Goal: Information Seeking & Learning: Learn about a topic

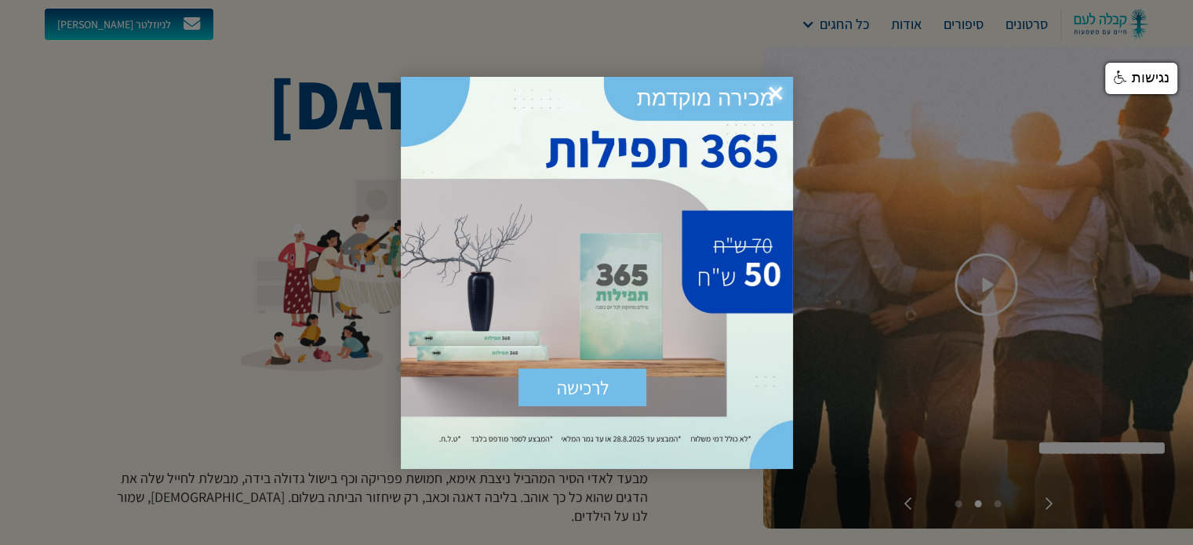
click at [779, 91] on span "×" at bounding box center [776, 94] width 35 height 35
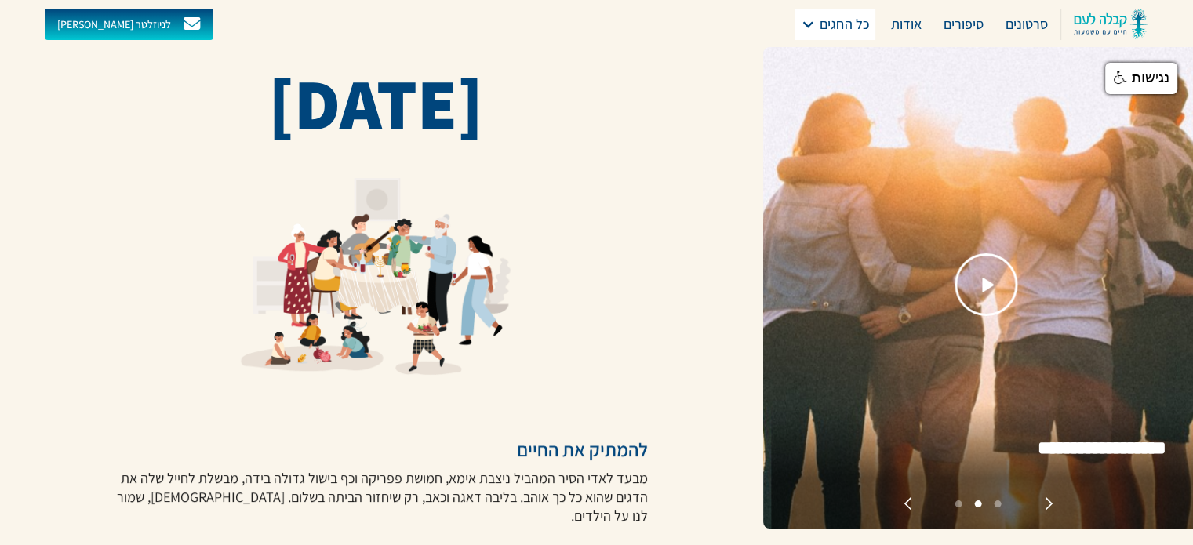
click at [807, 29] on div at bounding box center [808, 24] width 14 height 14
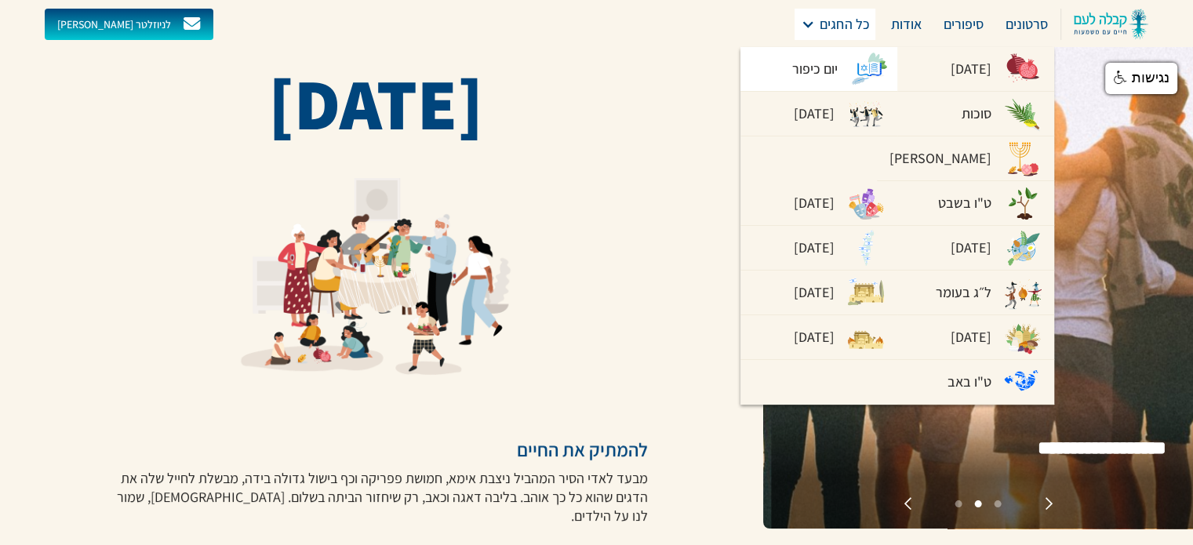
click at [808, 65] on div "יום כיפור" at bounding box center [814, 69] width 45 height 22
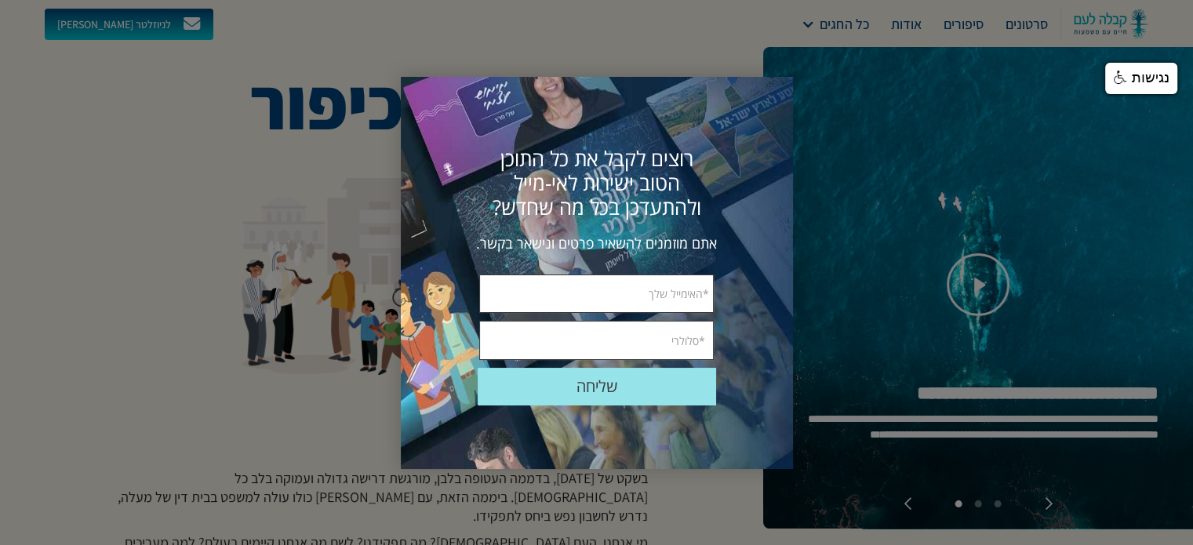
click at [844, 31] on div at bounding box center [596, 272] width 1193 height 545
click at [290, 401] on div at bounding box center [596, 272] width 1193 height 545
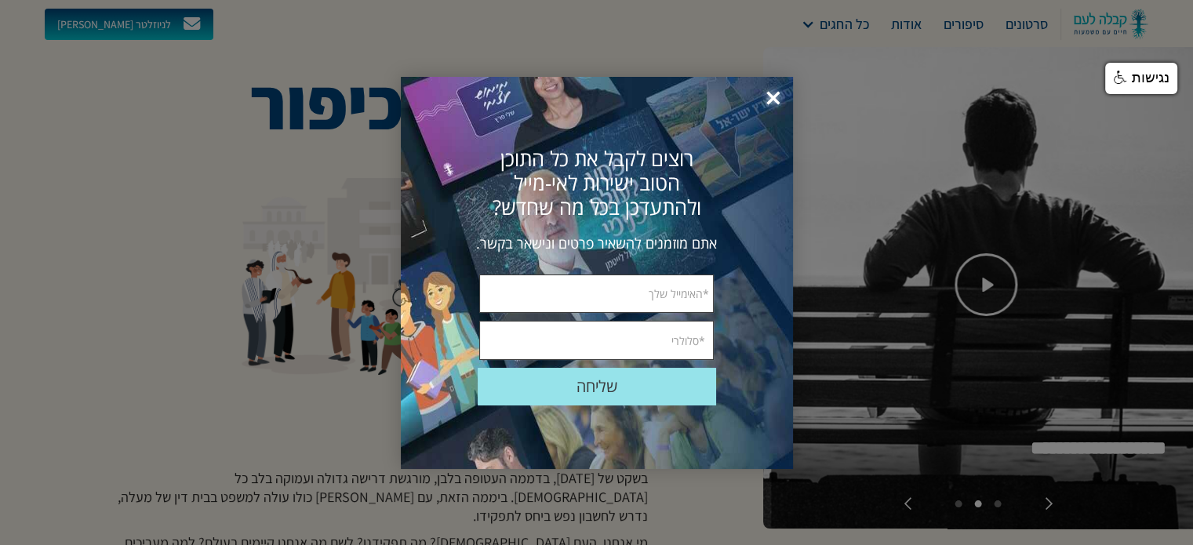
click at [770, 97] on span "×" at bounding box center [773, 99] width 35 height 35
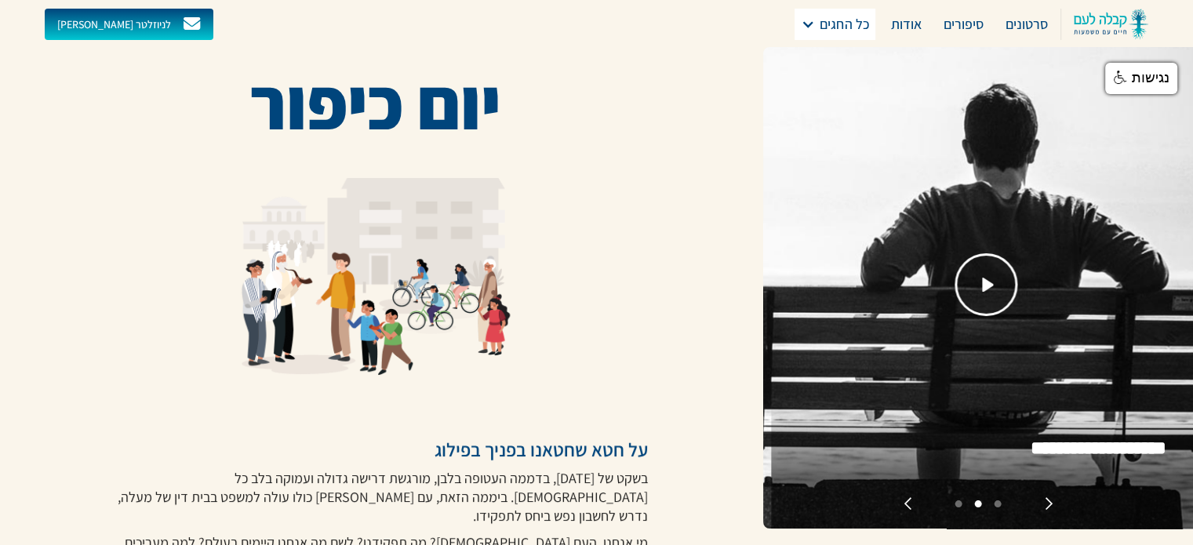
click at [821, 31] on div "כל החגים" at bounding box center [844, 24] width 49 height 22
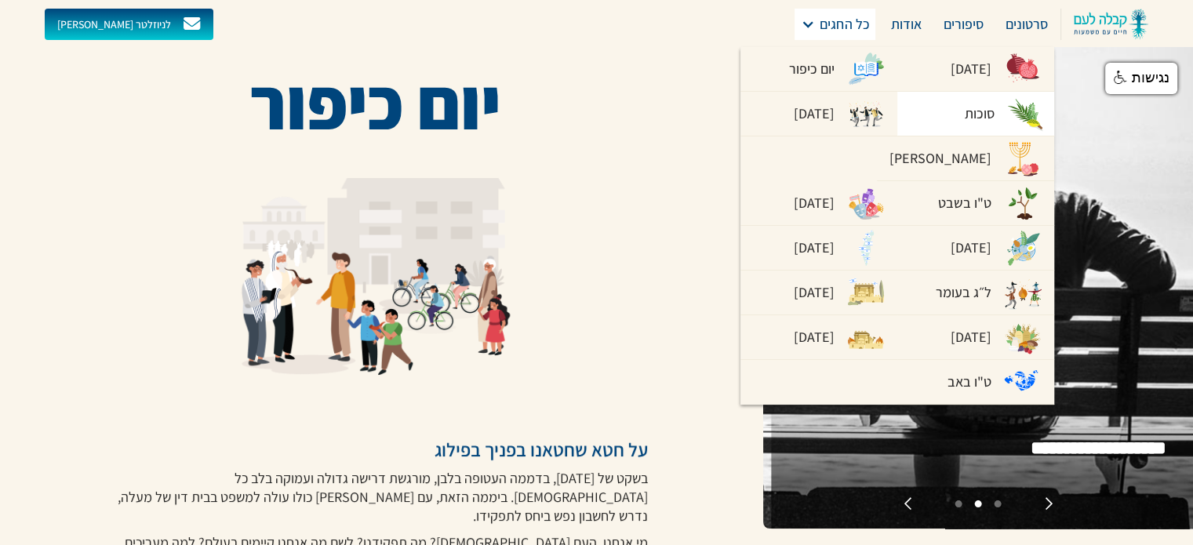
click at [973, 117] on div "סוכות" at bounding box center [980, 114] width 30 height 22
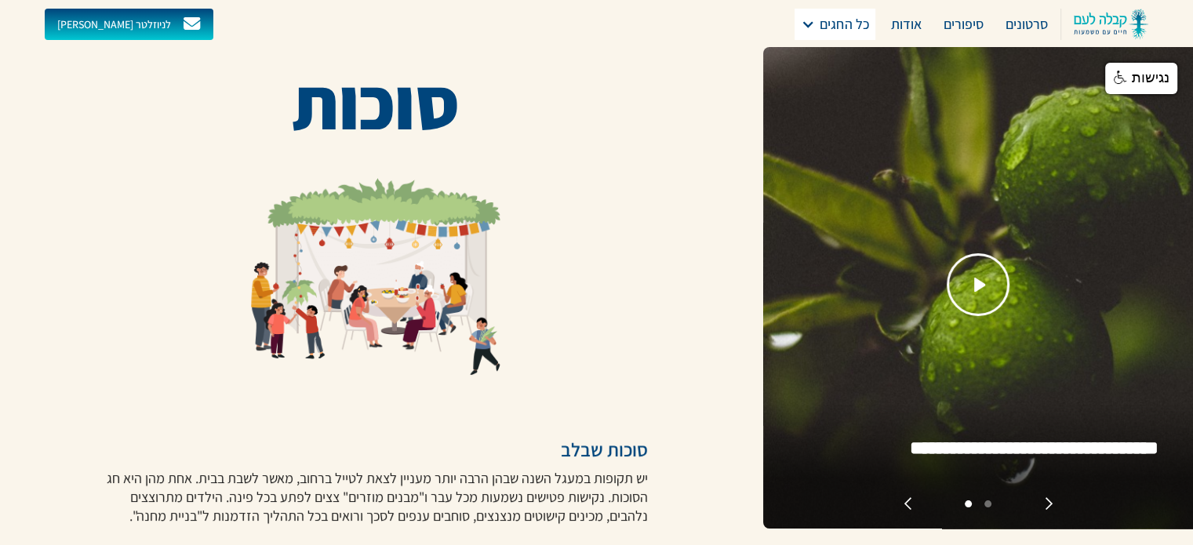
click at [810, 15] on div "כל החגים" at bounding box center [835, 24] width 81 height 31
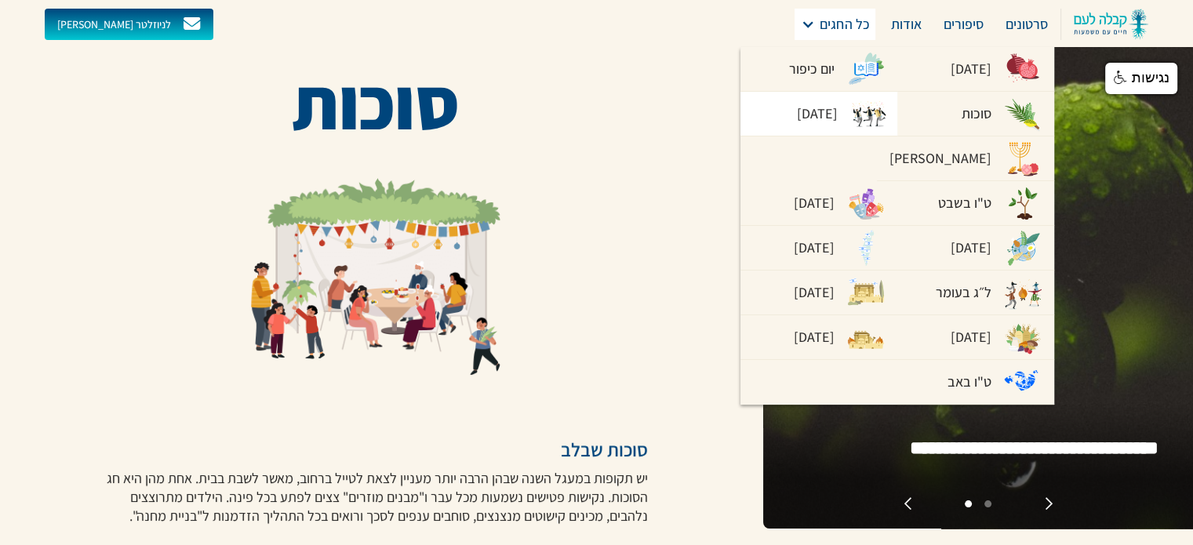
click at [814, 122] on div "[DATE]" at bounding box center [817, 114] width 41 height 22
